Goal: Obtain resource: Obtain resource

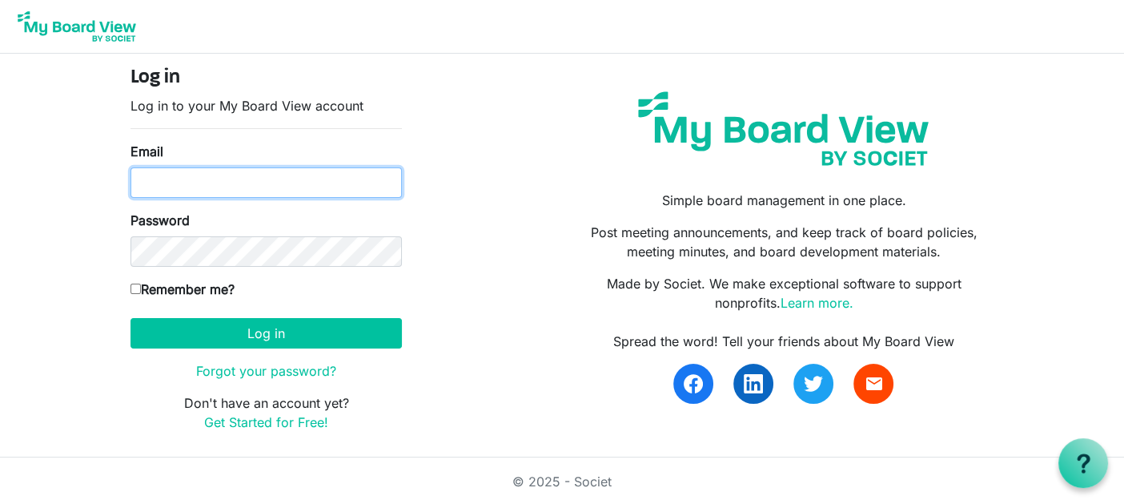
click at [323, 179] on input "Email" at bounding box center [266, 182] width 271 height 30
type input "karen.chisholm@pixelfinancial.ca"
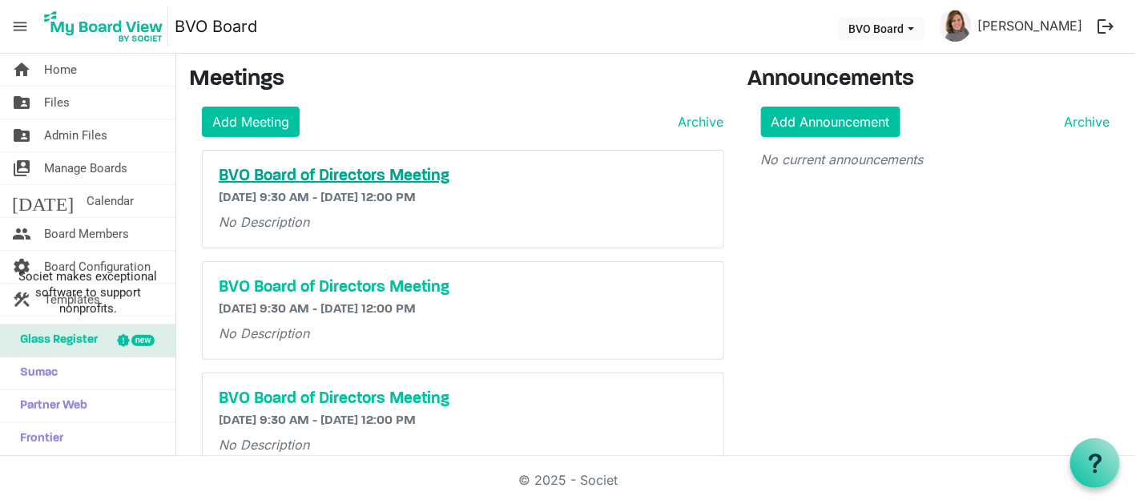
click at [445, 174] on h5 "BVO Board of Directors Meeting" at bounding box center [463, 176] width 488 height 19
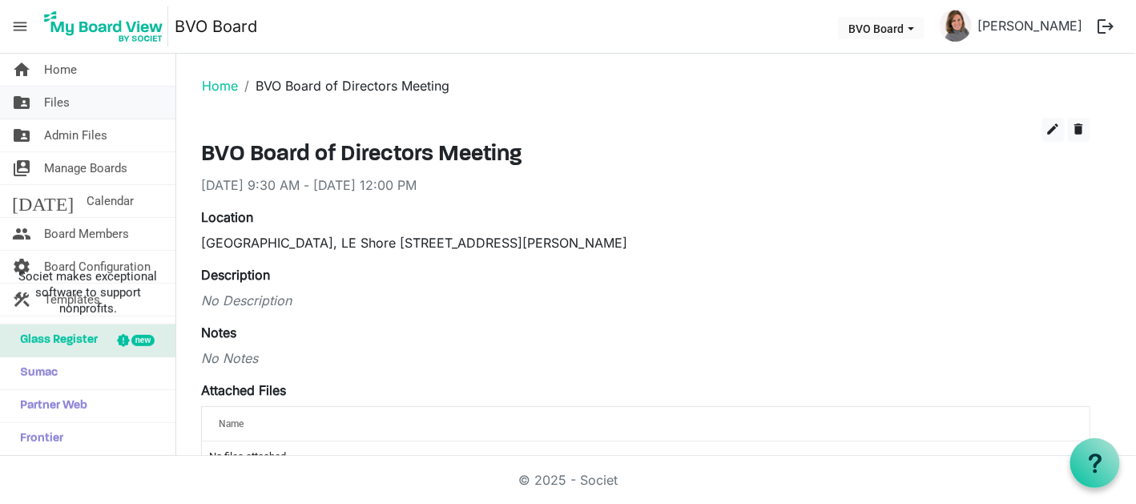
click at [82, 98] on link "folder_shared Files" at bounding box center [87, 102] width 175 height 32
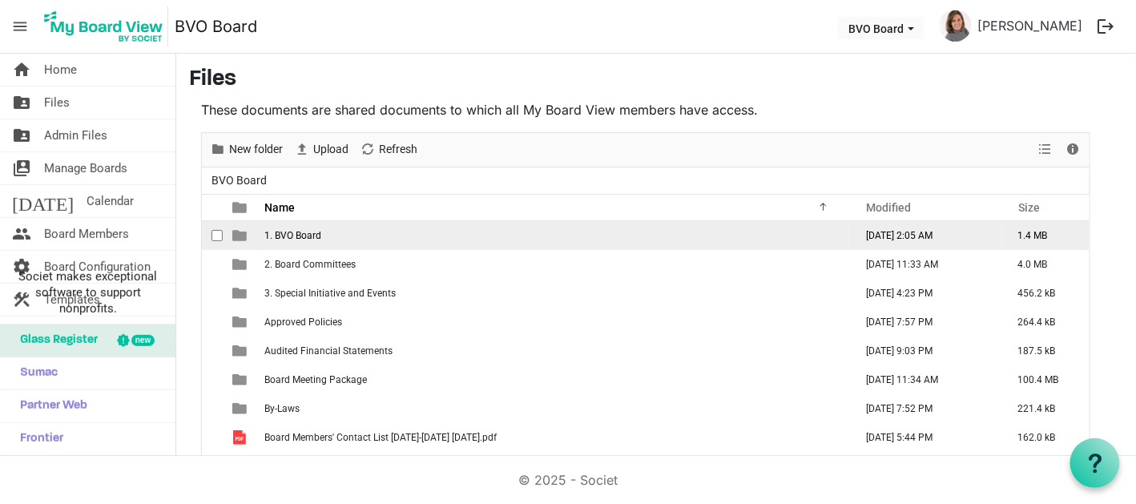
click at [372, 242] on td "1. BVO Board" at bounding box center [553, 235] width 589 height 29
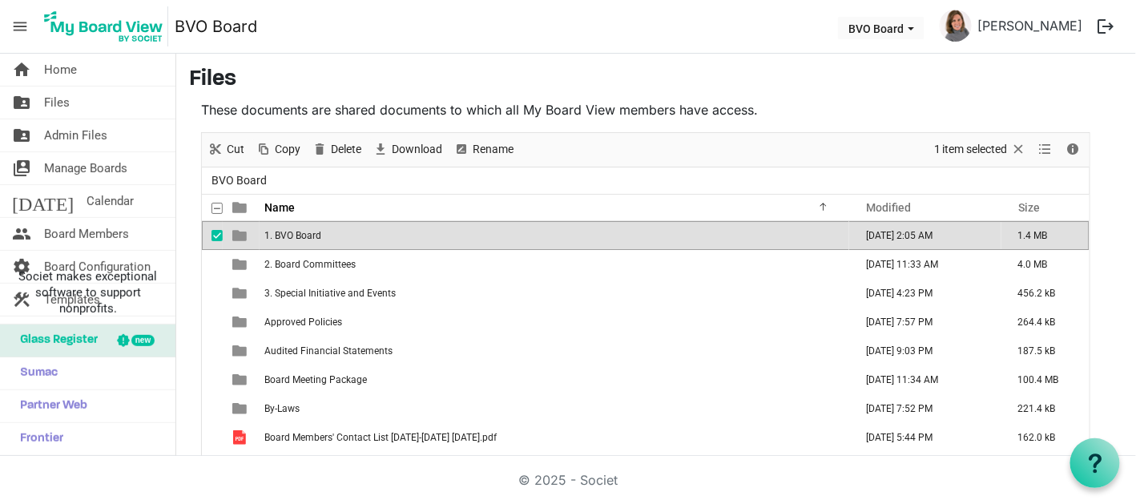
click at [372, 242] on td "1. BVO Board" at bounding box center [553, 235] width 589 height 29
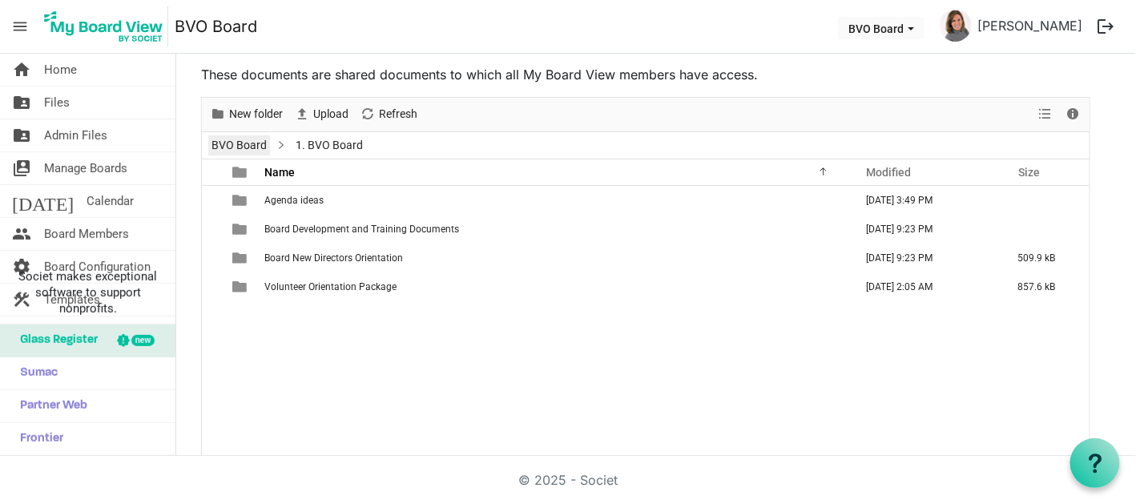
click at [248, 143] on link "BVO Board" at bounding box center [239, 145] width 62 height 20
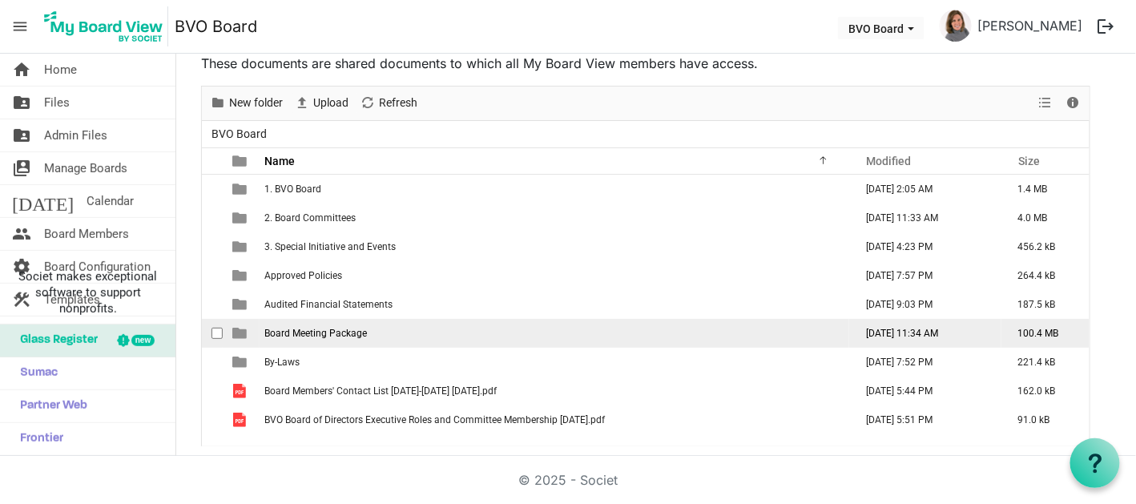
scroll to position [49, 0]
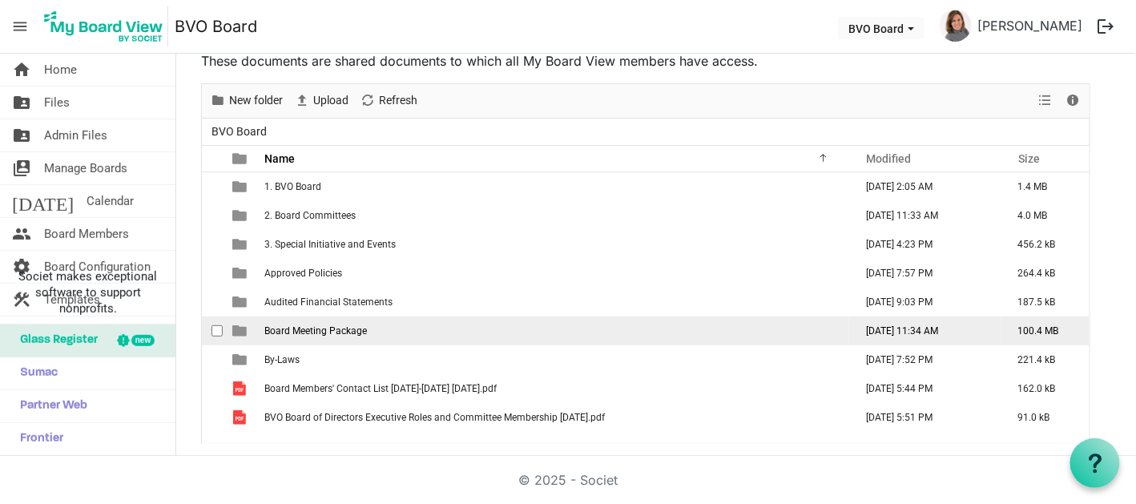
click at [440, 332] on td "Board Meeting Package" at bounding box center [553, 330] width 589 height 29
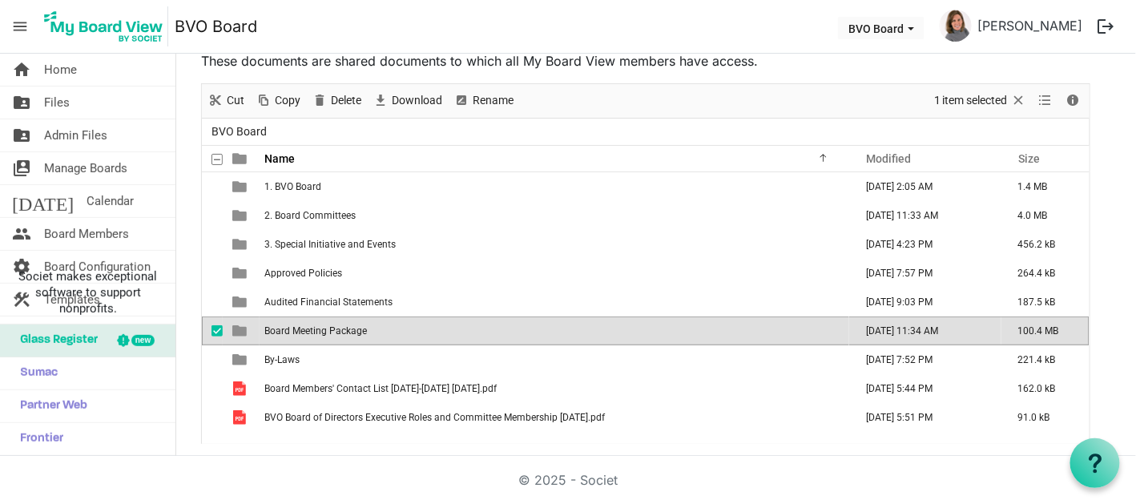
click at [440, 332] on td "Board Meeting Package" at bounding box center [553, 330] width 589 height 29
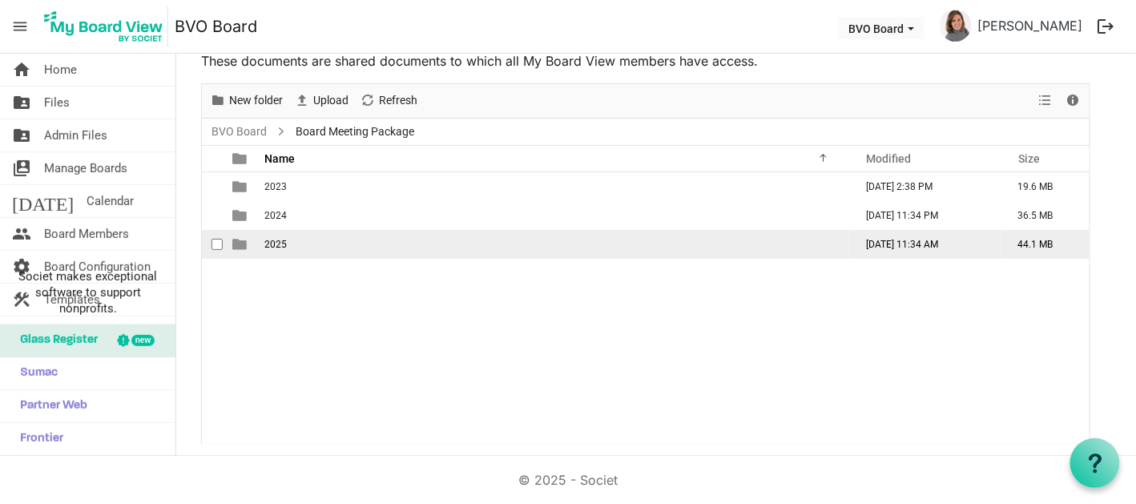
click at [247, 239] on td "is template cell column header type" at bounding box center [241, 244] width 37 height 29
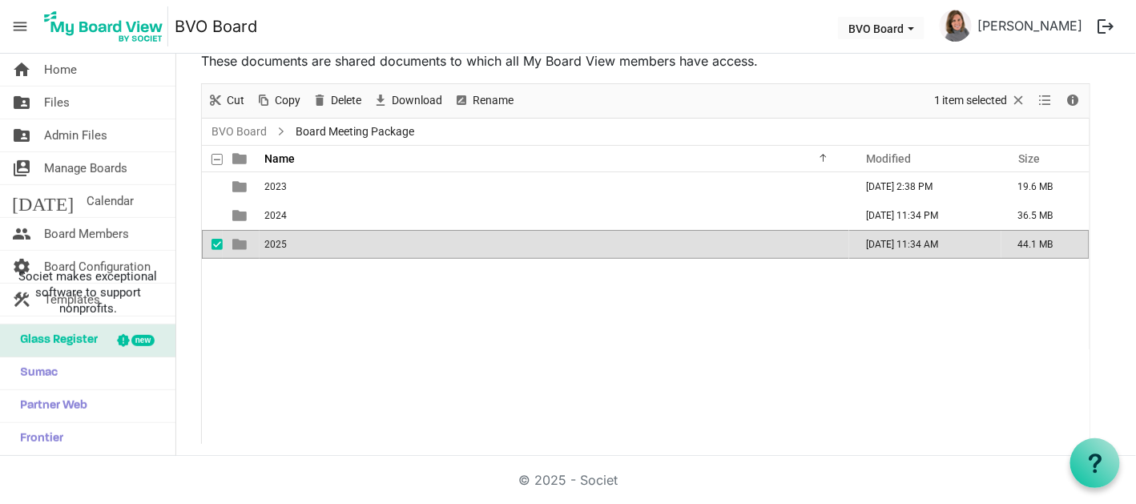
click at [247, 239] on td "is template cell column header type" at bounding box center [241, 244] width 37 height 29
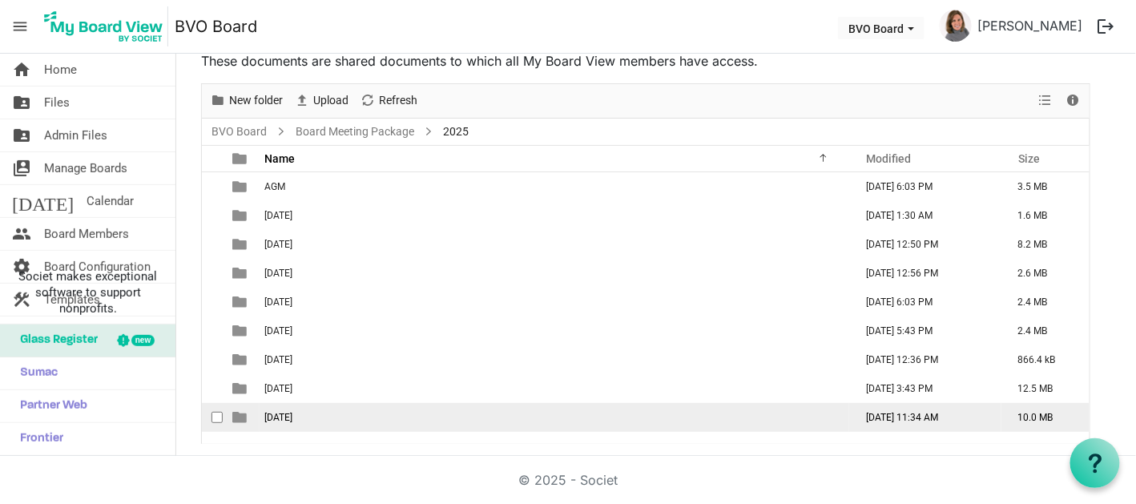
click at [292, 414] on span "[DATE]" at bounding box center [278, 417] width 28 height 11
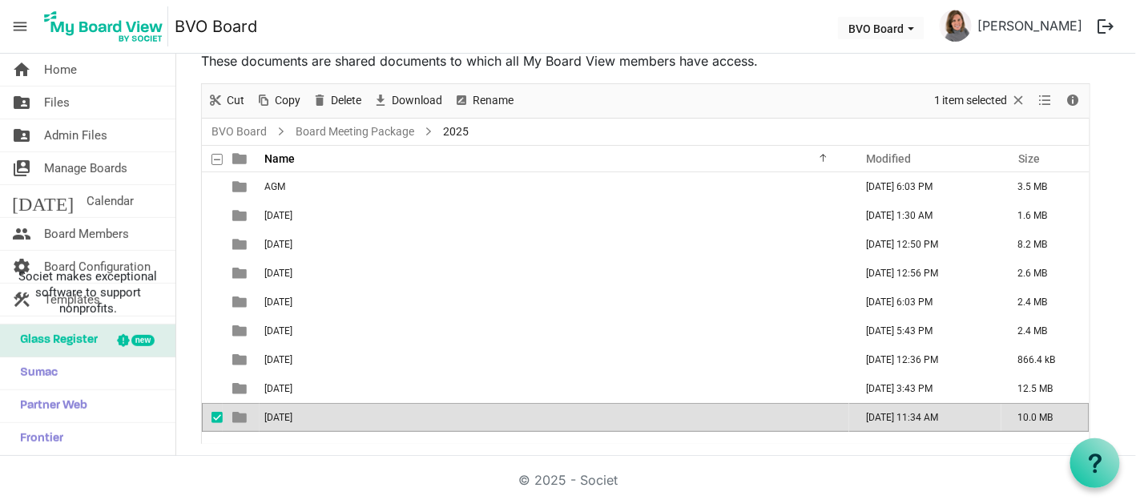
click at [292, 413] on span "[DATE]" at bounding box center [278, 417] width 28 height 11
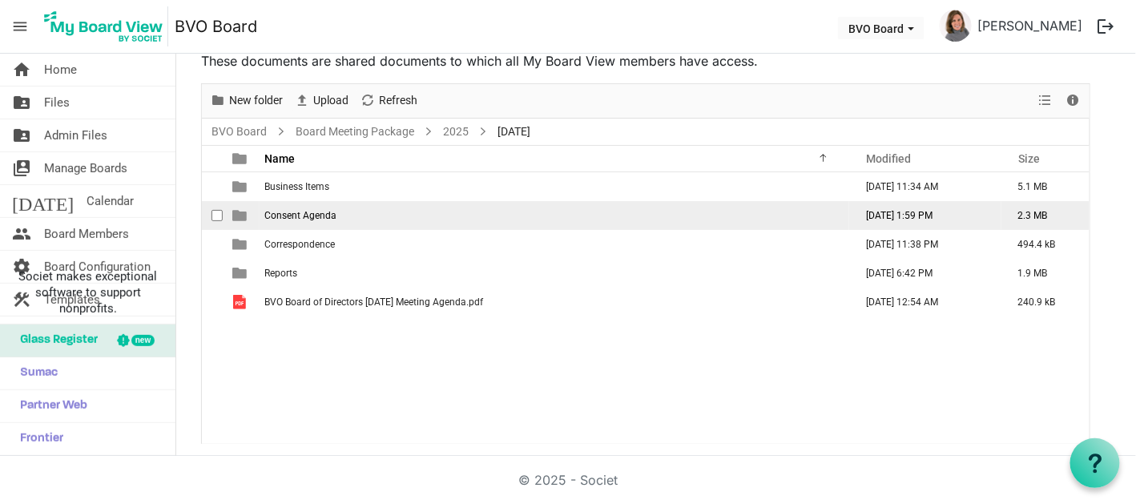
click at [343, 216] on td "Consent Agenda" at bounding box center [553, 215] width 589 height 29
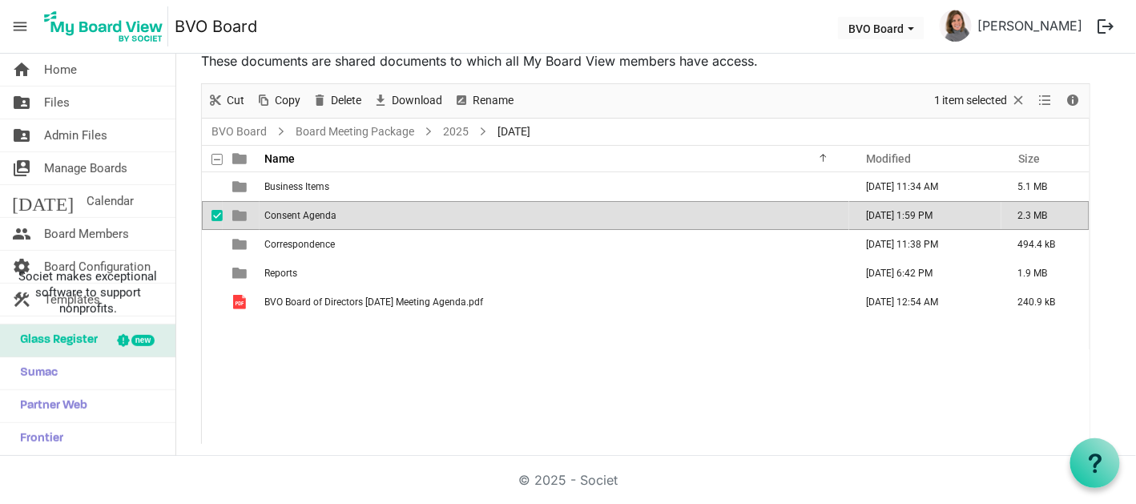
click at [343, 216] on td "Consent Agenda" at bounding box center [553, 215] width 589 height 29
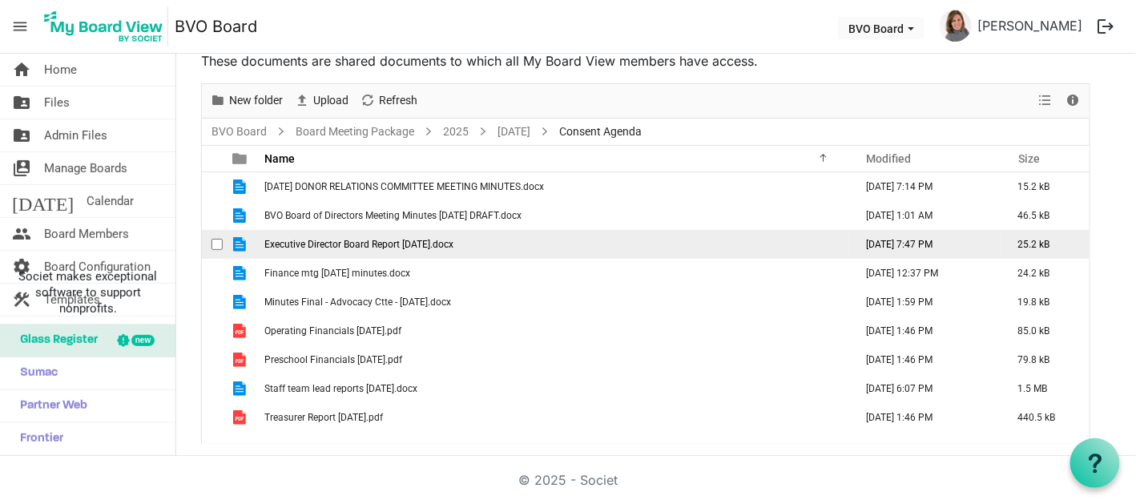
click at [453, 245] on span "Executive Director Board Report [DATE].docx" at bounding box center [358, 244] width 189 height 11
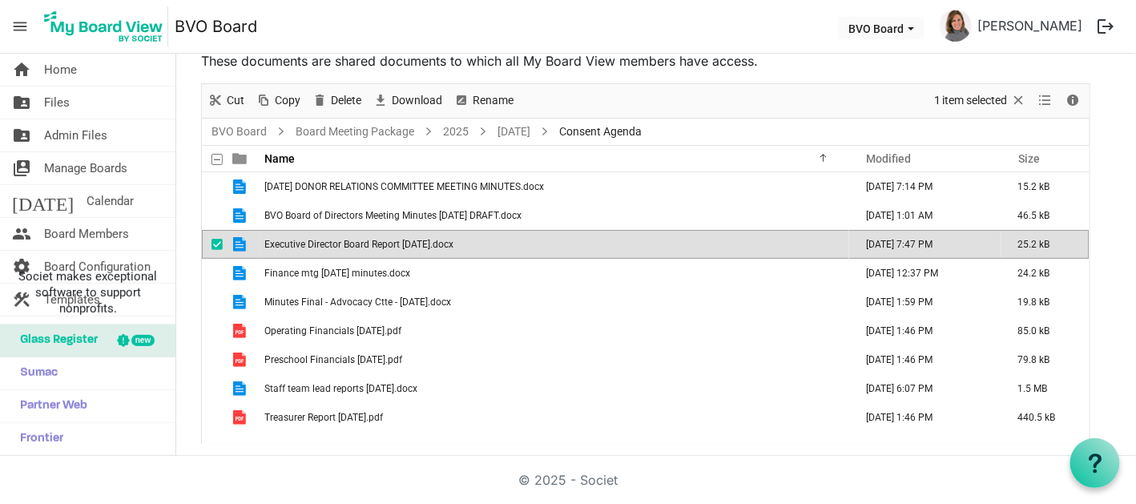
click at [453, 245] on span "Executive Director Board Report [DATE].docx" at bounding box center [358, 244] width 189 height 11
click at [378, 243] on span "Executive Director Board Report [DATE].docx" at bounding box center [358, 244] width 189 height 11
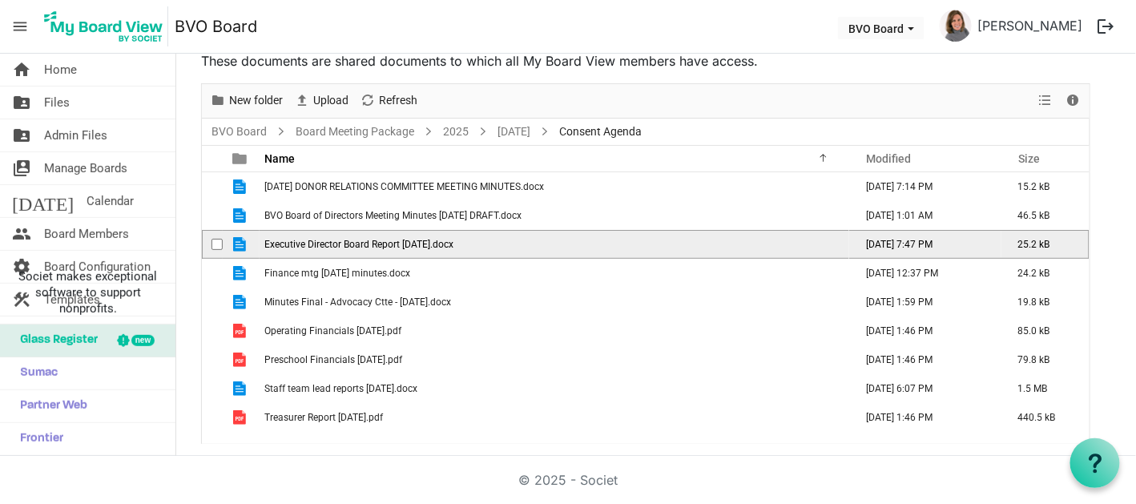
click at [378, 243] on span "Executive Director Board Report [DATE].docx" at bounding box center [358, 244] width 189 height 11
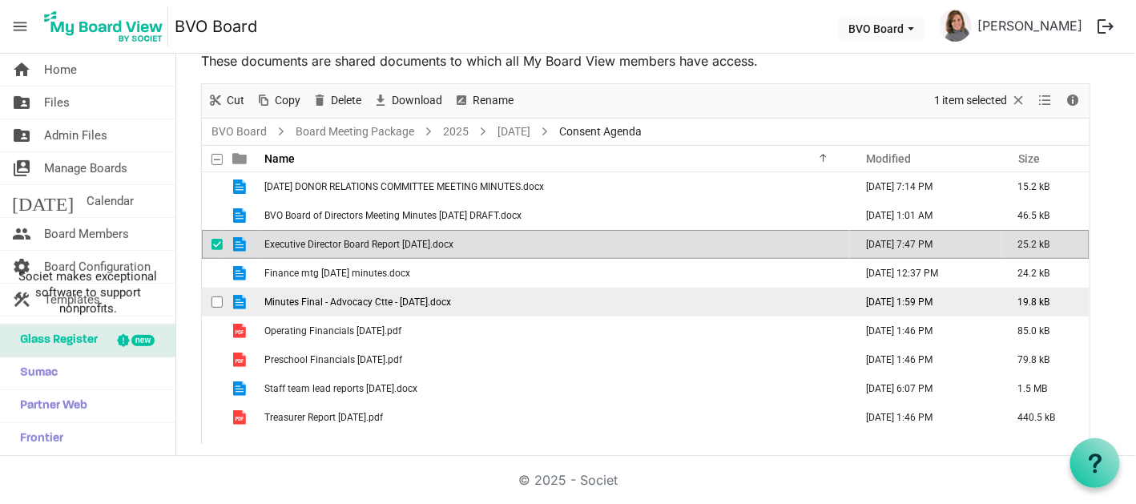
click at [542, 293] on td "Minutes Final - Advocacy Ctte - [DATE].docx" at bounding box center [553, 301] width 589 height 29
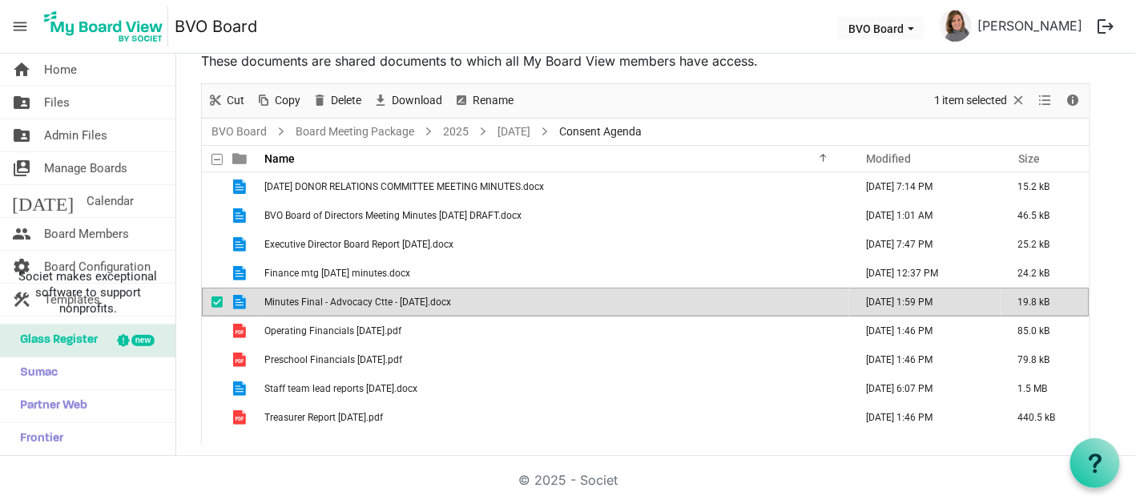
click at [542, 293] on td "Minutes Final - Advocacy Ctte - [DATE].docx" at bounding box center [553, 301] width 589 height 29
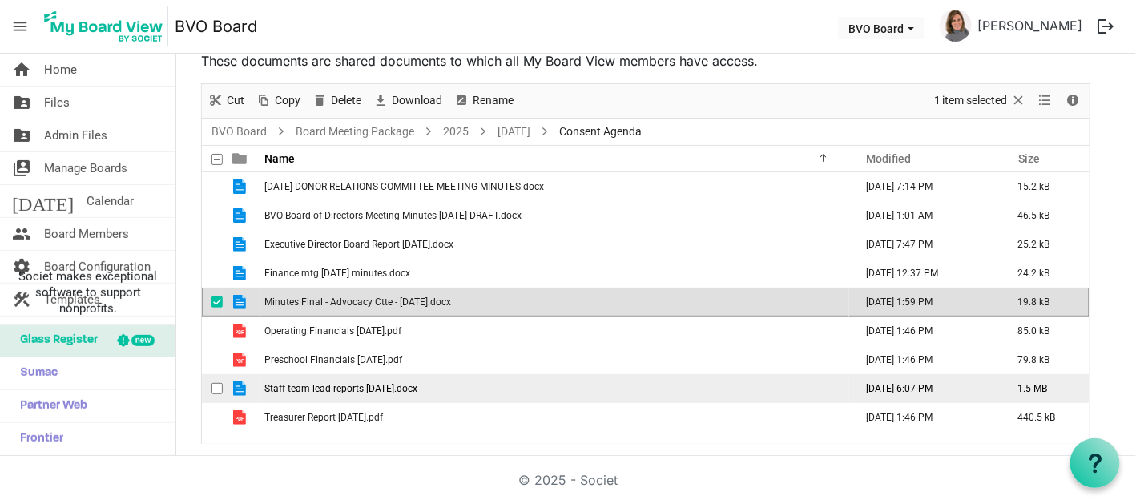
click at [366, 392] on td "Staff team lead reports [DATE].docx" at bounding box center [553, 388] width 589 height 29
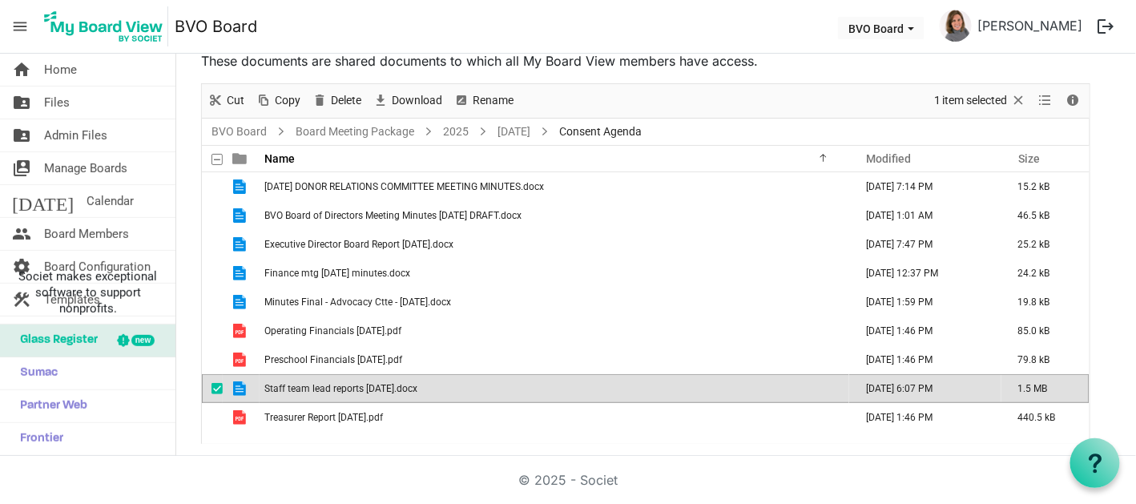
click at [366, 392] on td "Staff team lead reports [DATE].docx" at bounding box center [553, 388] width 589 height 29
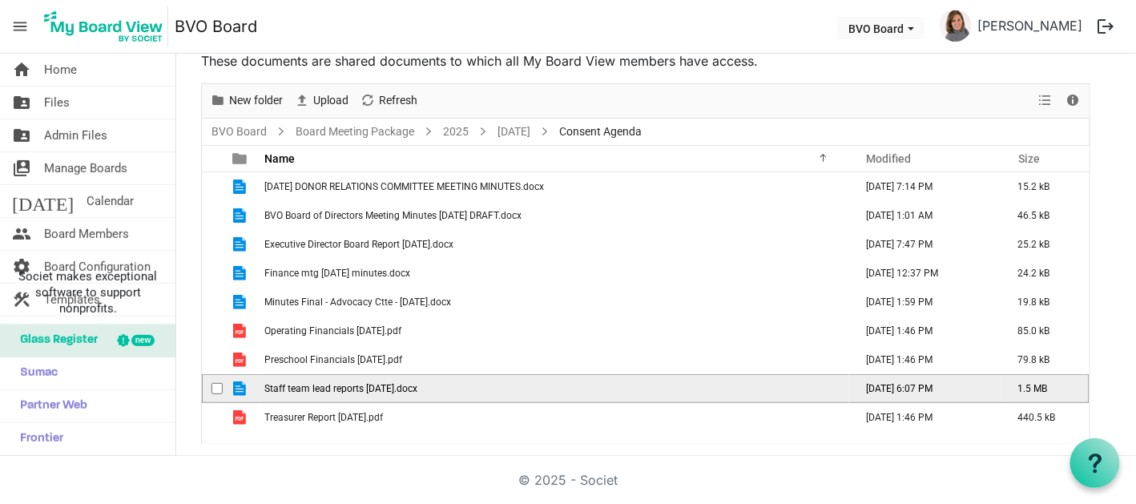
click at [366, 392] on td "Staff team lead reports [DATE].docx" at bounding box center [553, 388] width 589 height 29
